Goal: Browse casually: Explore the website without a specific task or goal

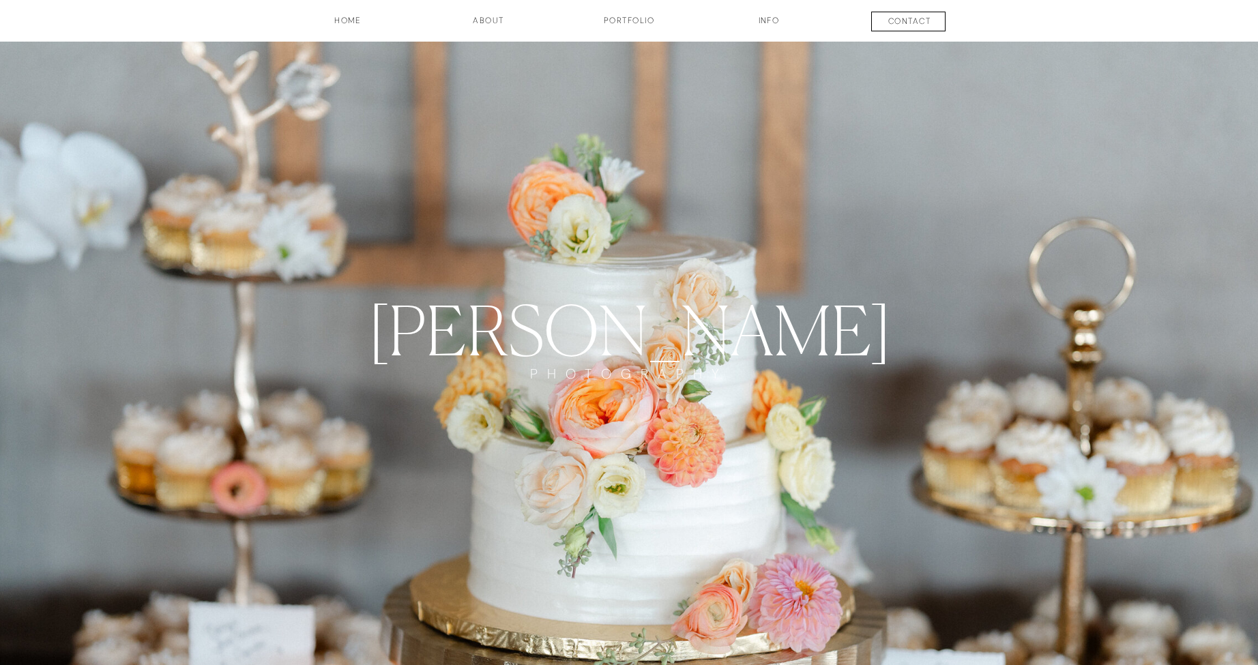
click at [625, 17] on h3 "Portfolio" at bounding box center [628, 25] width 101 height 23
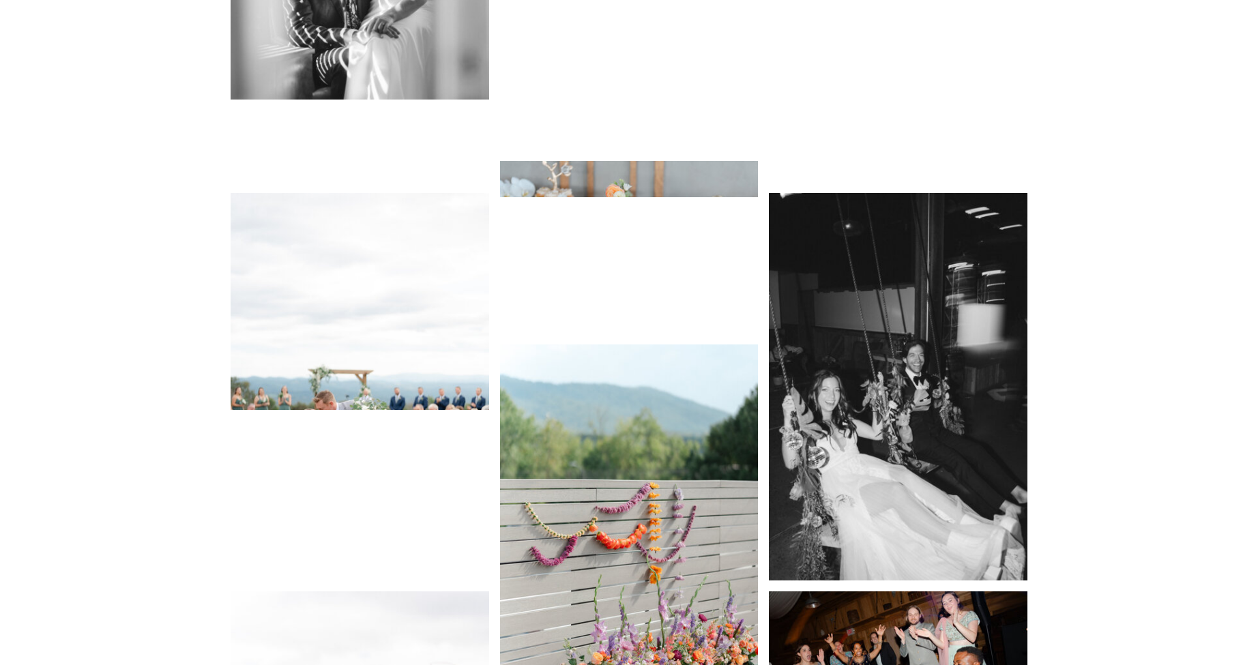
scroll to position [5336, 0]
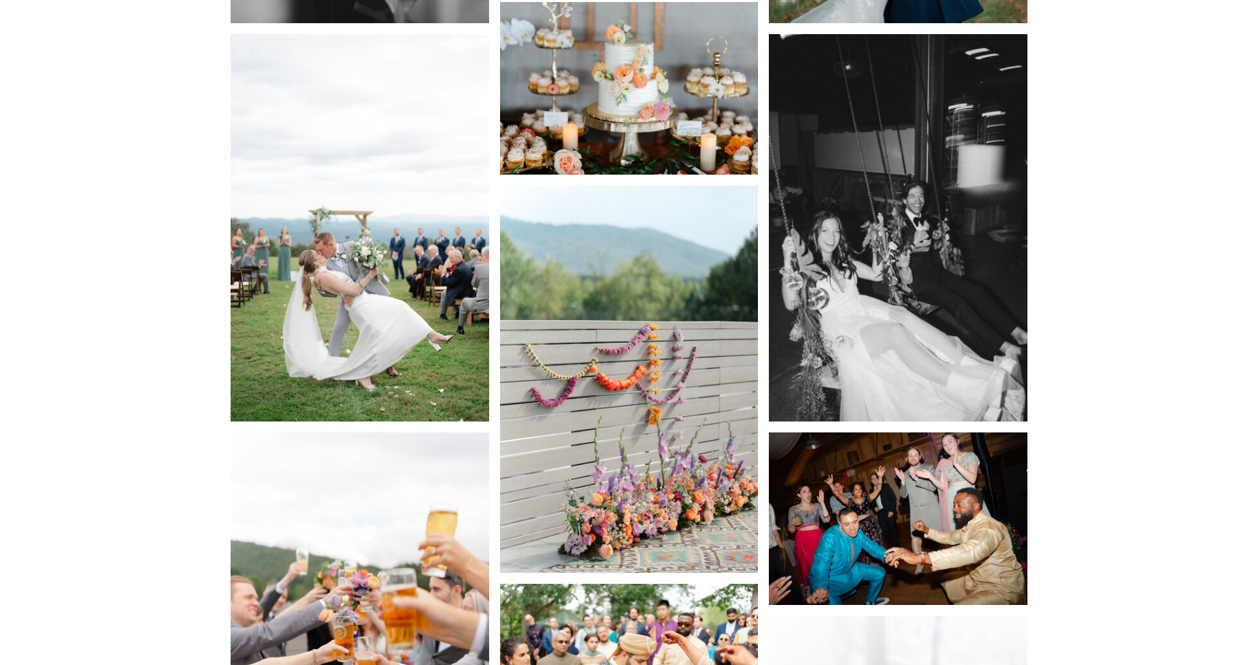
click at [699, 138] on img at bounding box center [629, 88] width 258 height 173
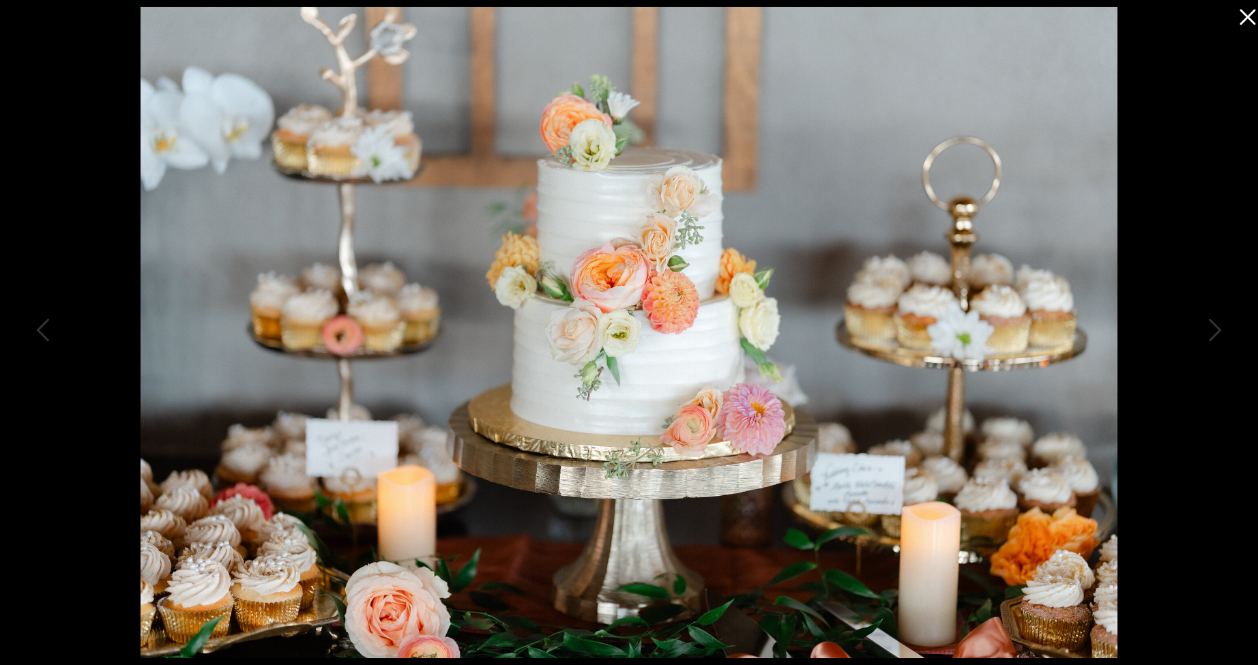
click at [1245, 25] on icon at bounding box center [1243, 13] width 27 height 27
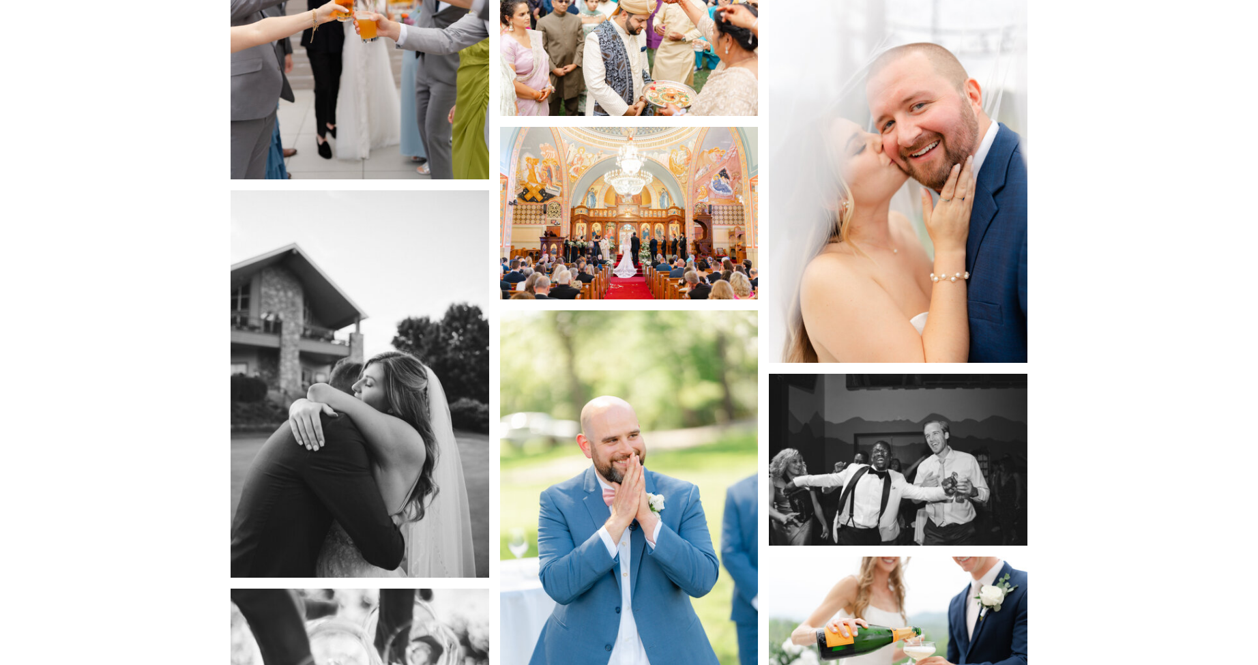
scroll to position [6599, 0]
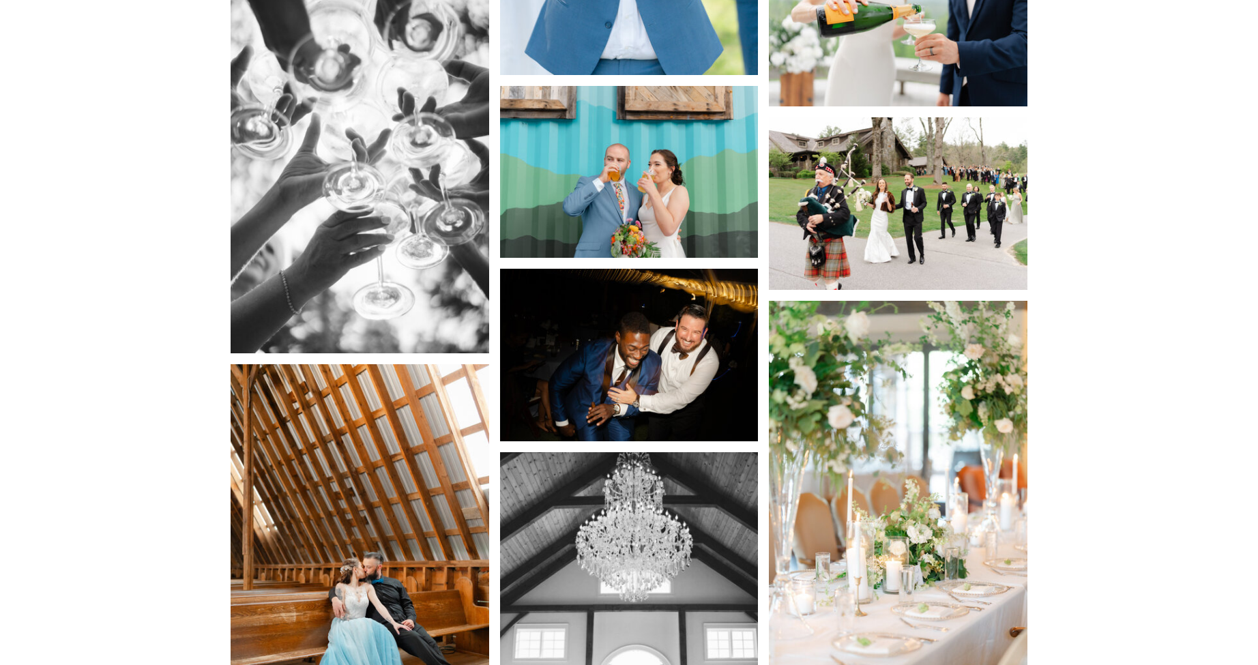
click at [681, 323] on img at bounding box center [629, 355] width 258 height 173
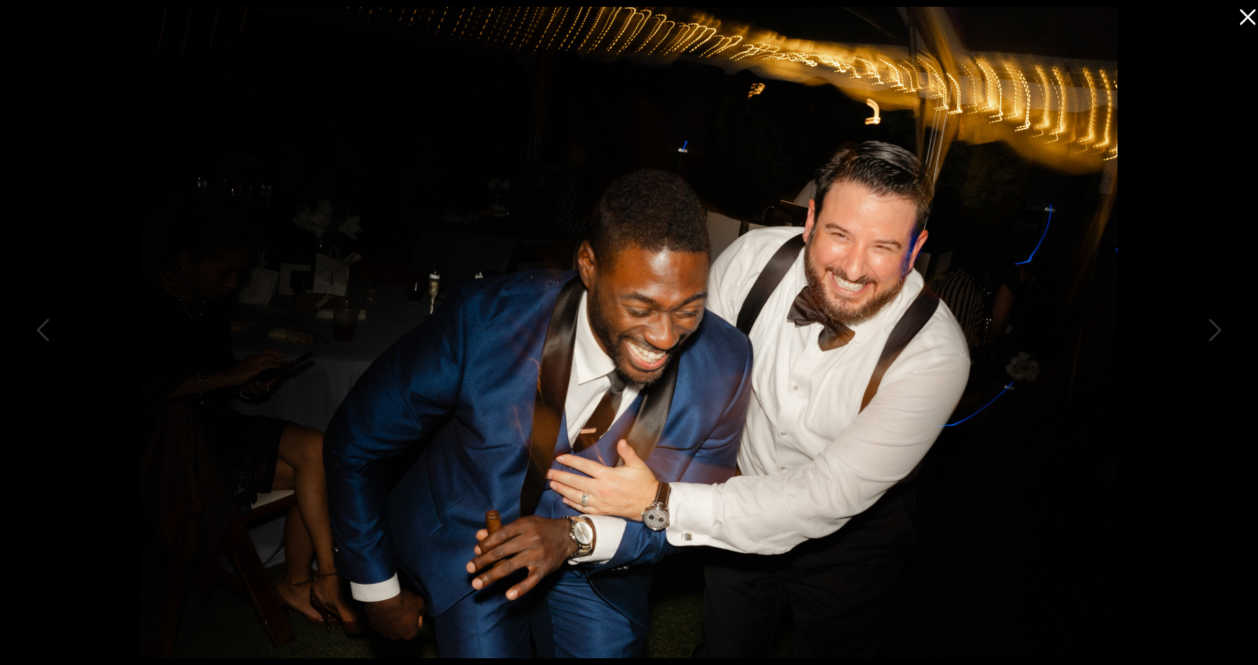
click at [1242, 23] on icon at bounding box center [1247, 18] width 16 height 16
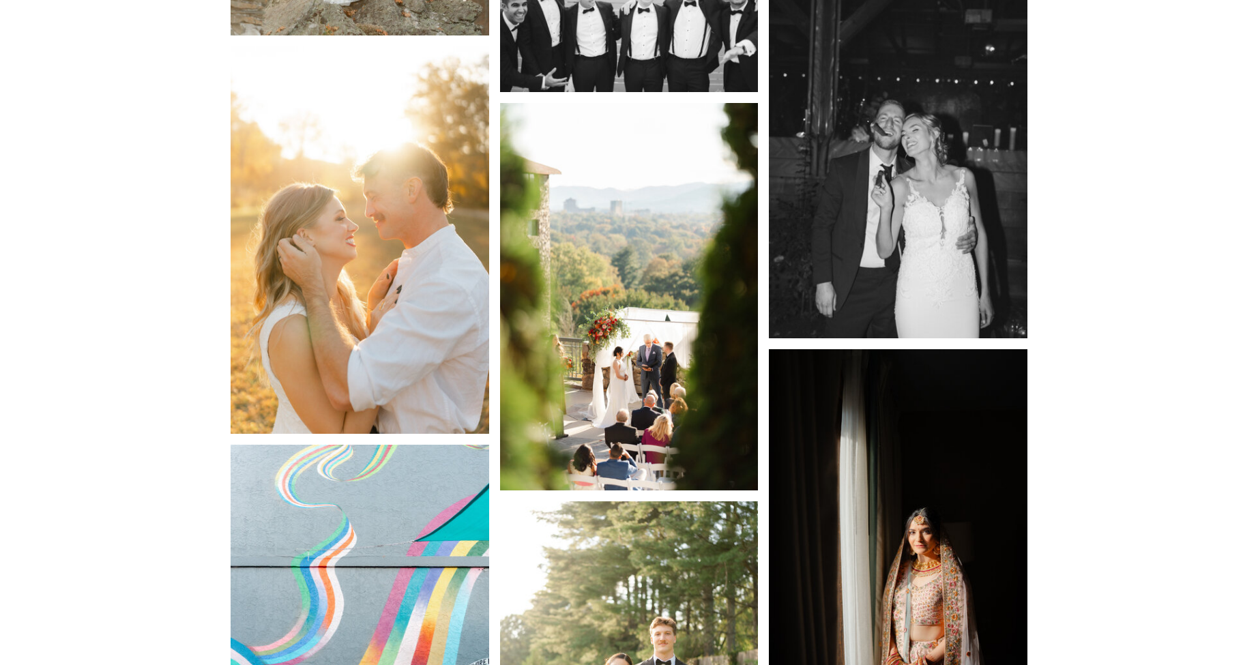
scroll to position [7438, 0]
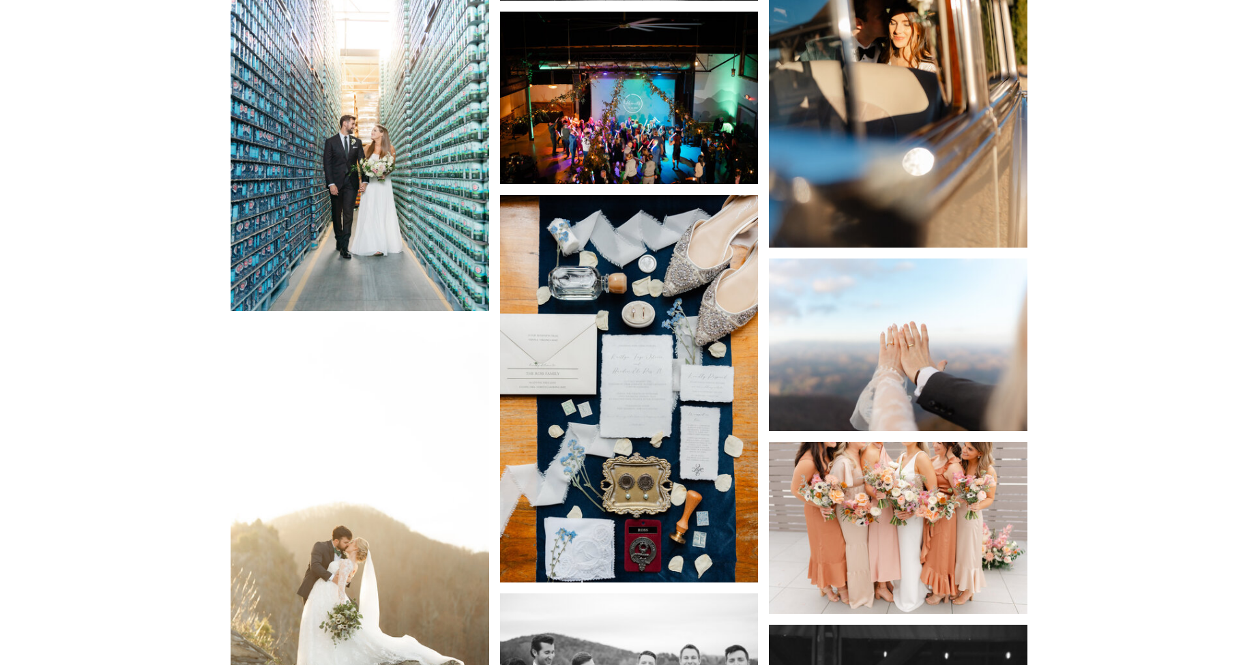
click at [965, 476] on img at bounding box center [898, 528] width 258 height 173
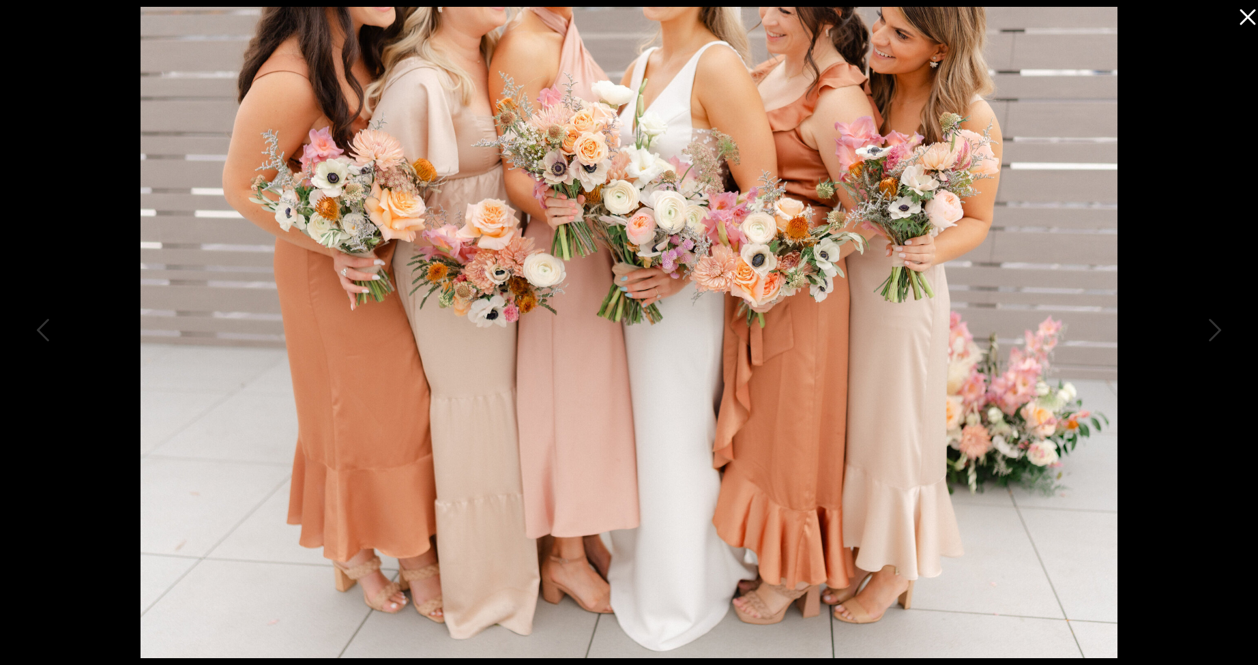
click at [1250, 14] on icon at bounding box center [1247, 18] width 16 height 16
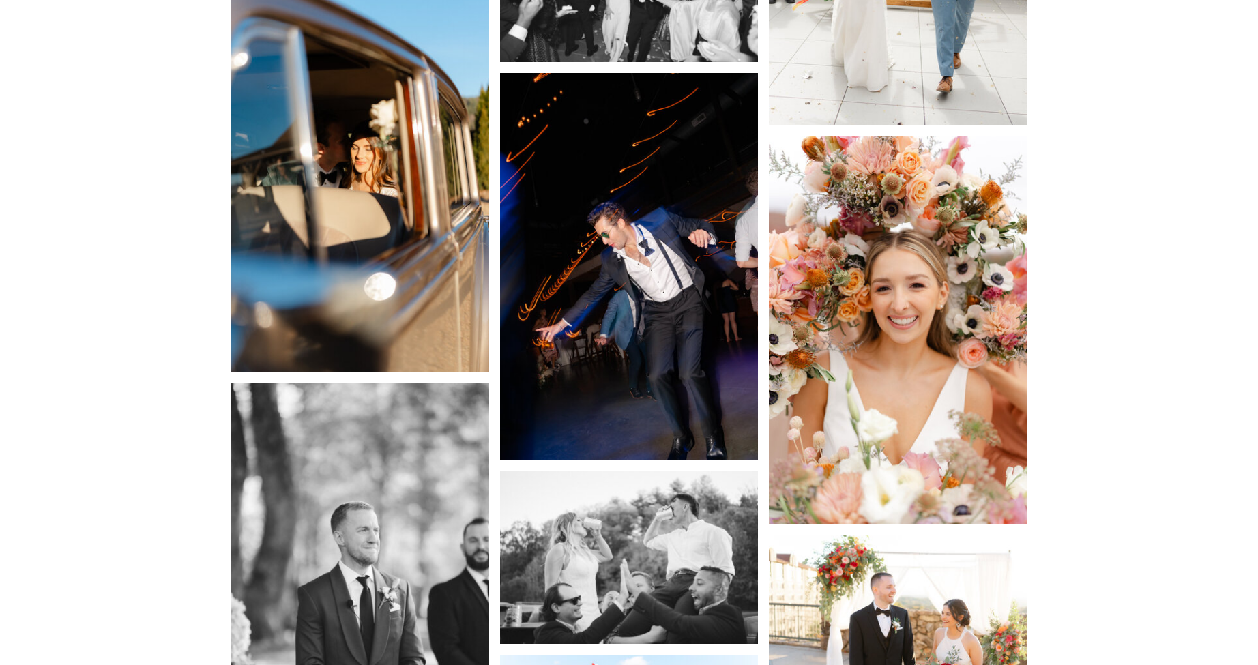
scroll to position [14074, 0]
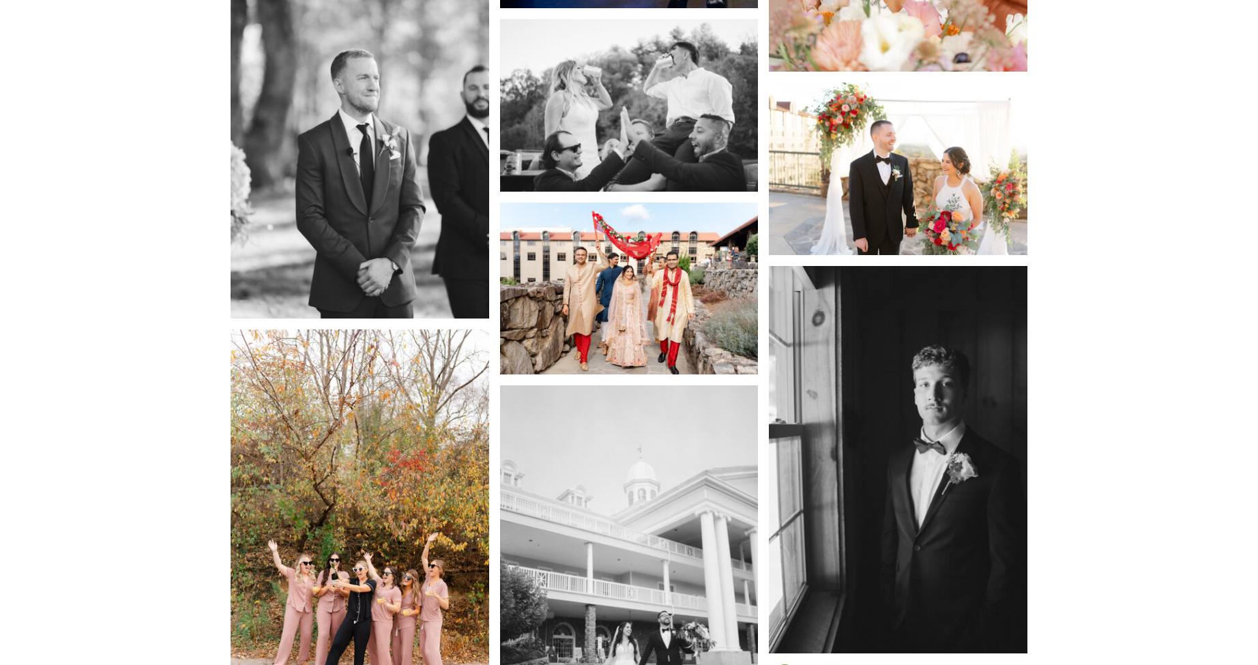
click at [677, 233] on img at bounding box center [629, 289] width 258 height 173
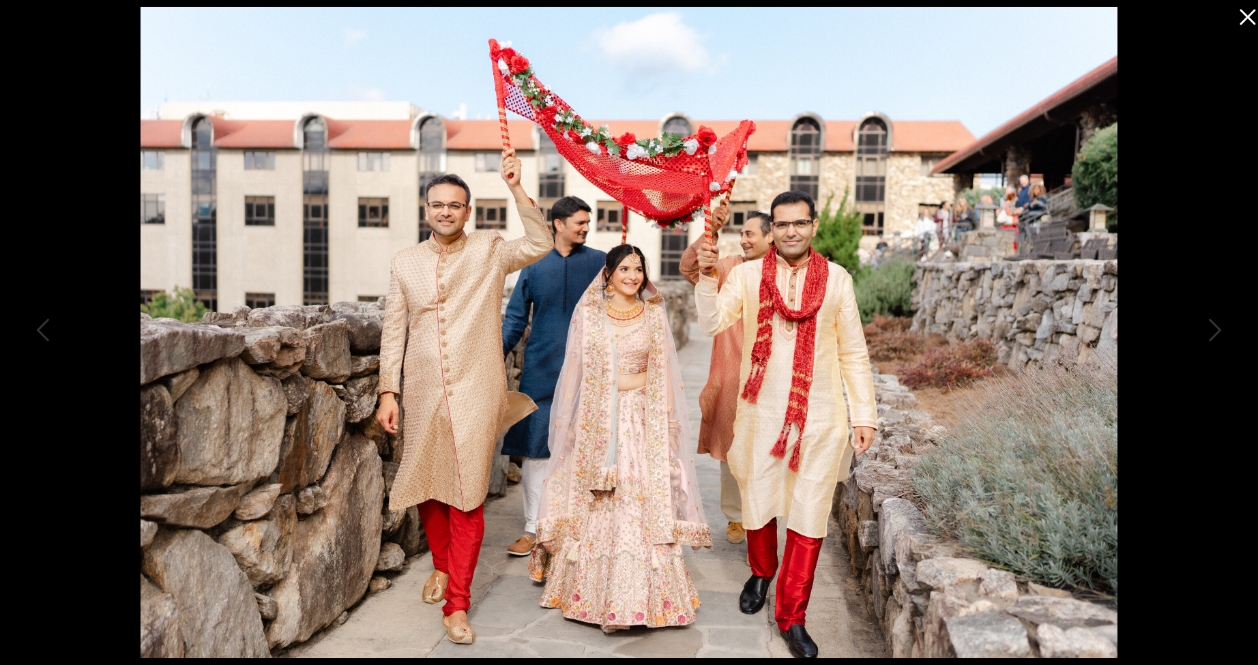
click at [1245, 17] on icon at bounding box center [1243, 13] width 27 height 27
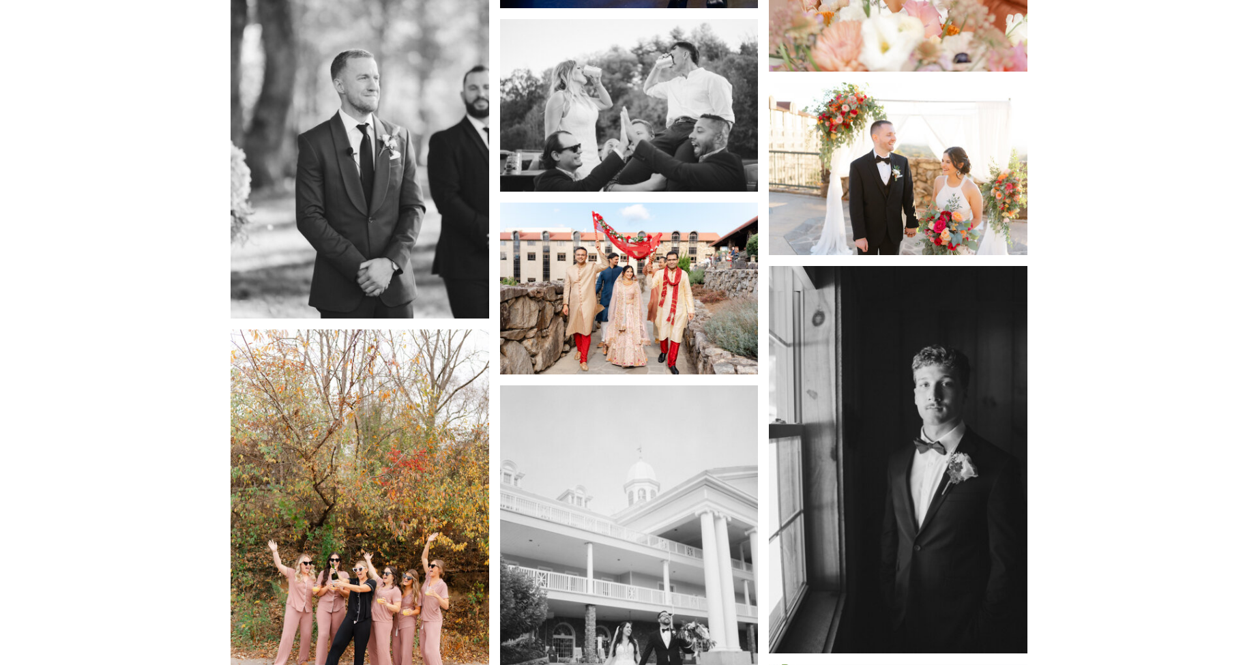
scroll to position [14492, 0]
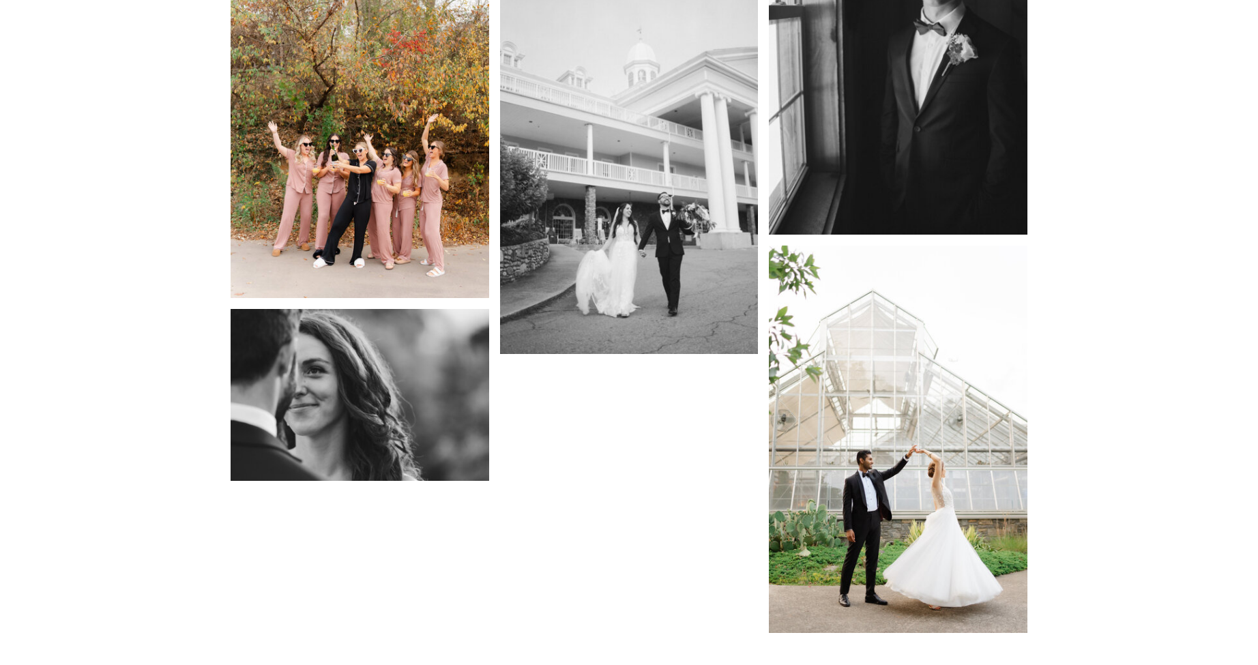
click at [404, 69] on img at bounding box center [360, 104] width 258 height 387
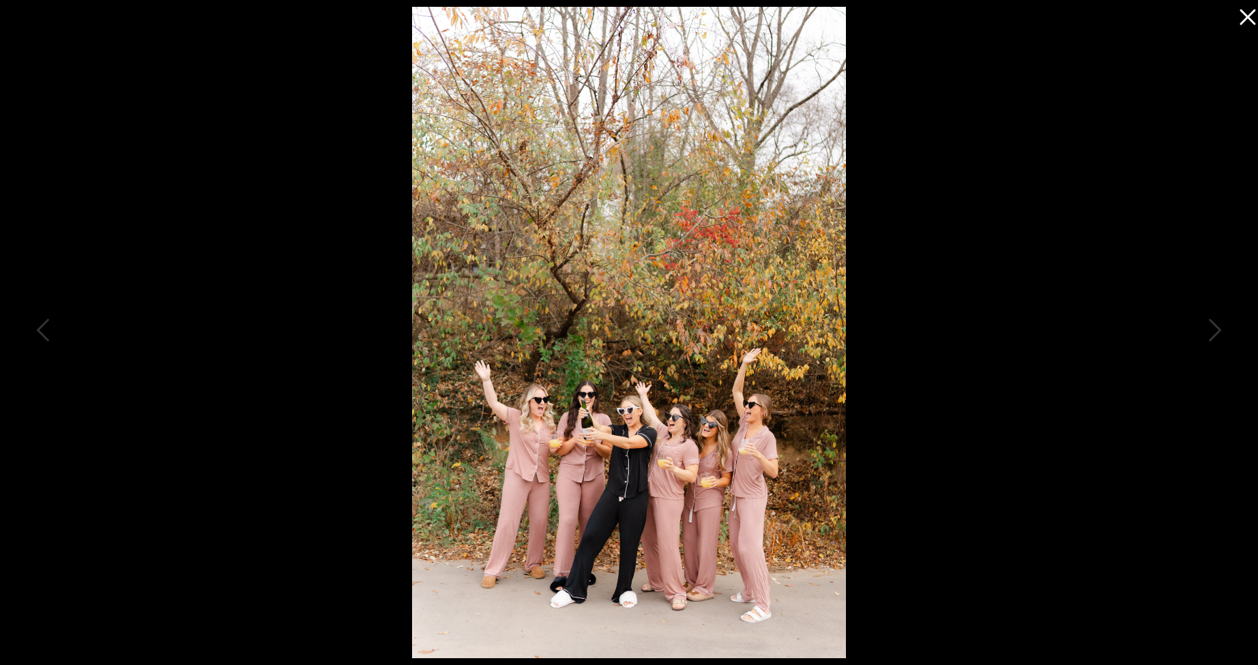
click at [1246, 13] on icon at bounding box center [1243, 13] width 27 height 27
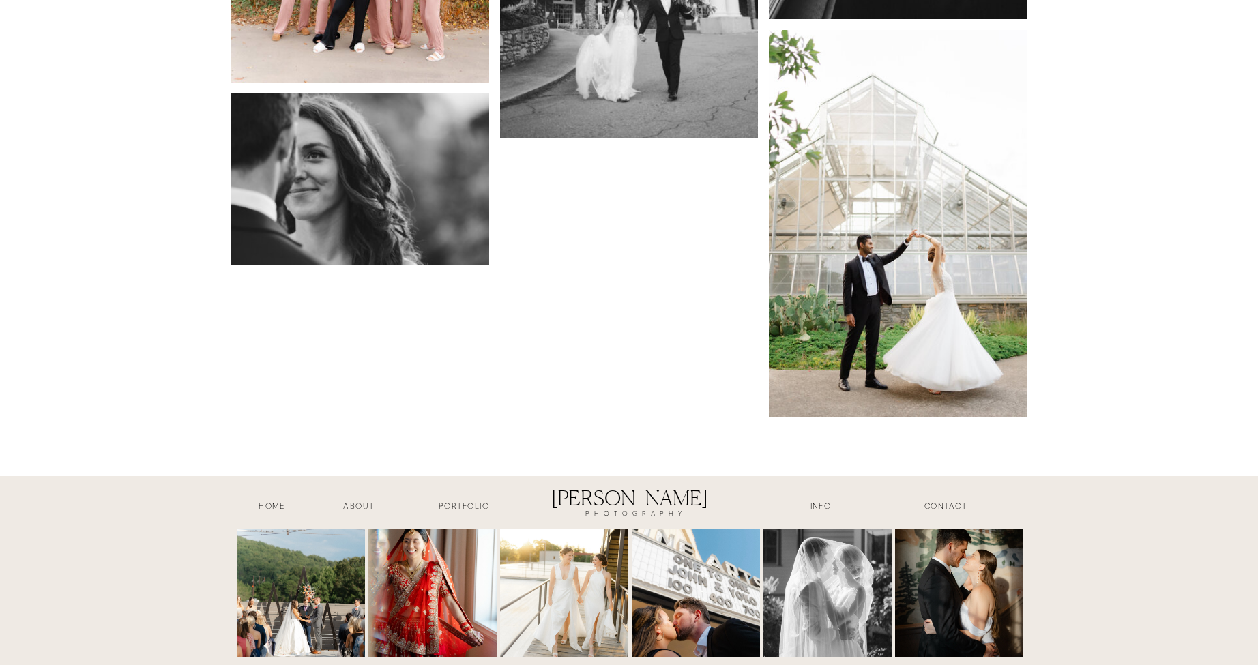
scroll to position [14765, 0]
